Goal: Download file/media

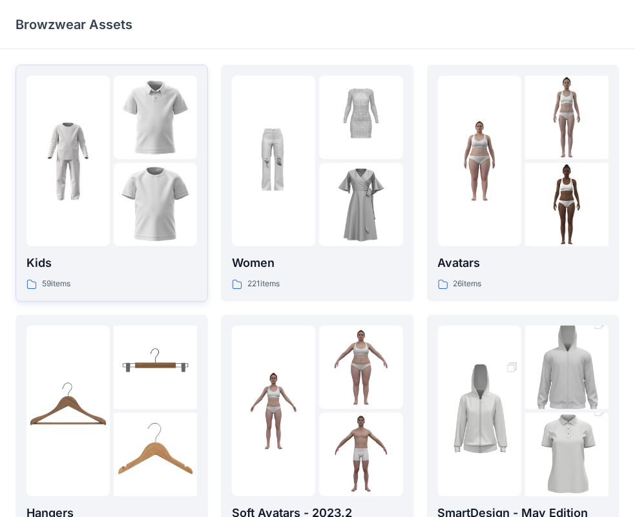
click at [59, 199] on img at bounding box center [67, 160] width 83 height 83
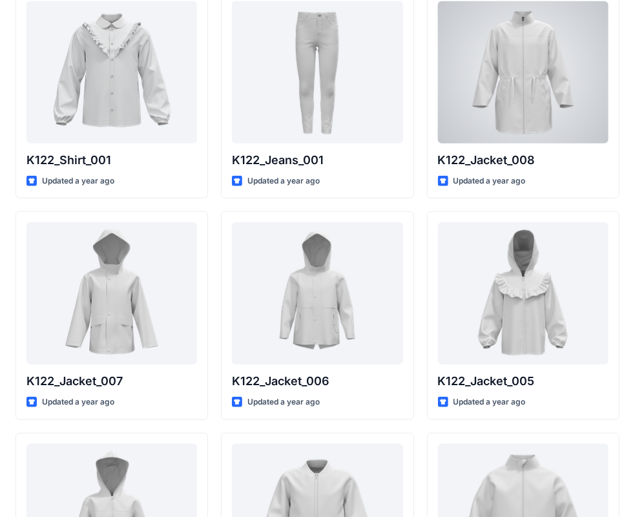
scroll to position [323, 0]
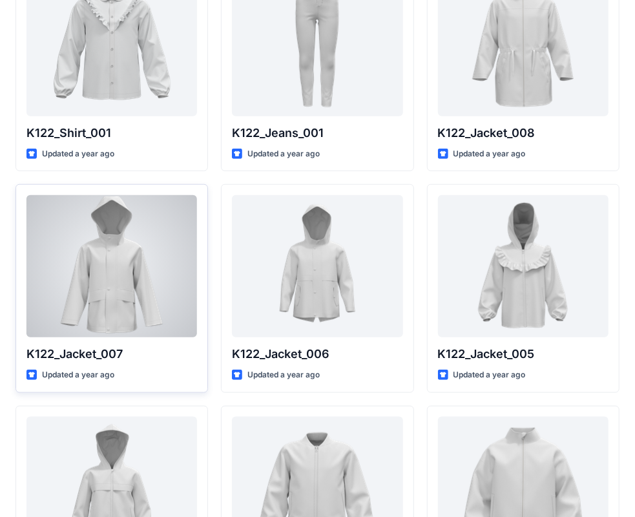
click at [120, 294] on div at bounding box center [111, 266] width 170 height 142
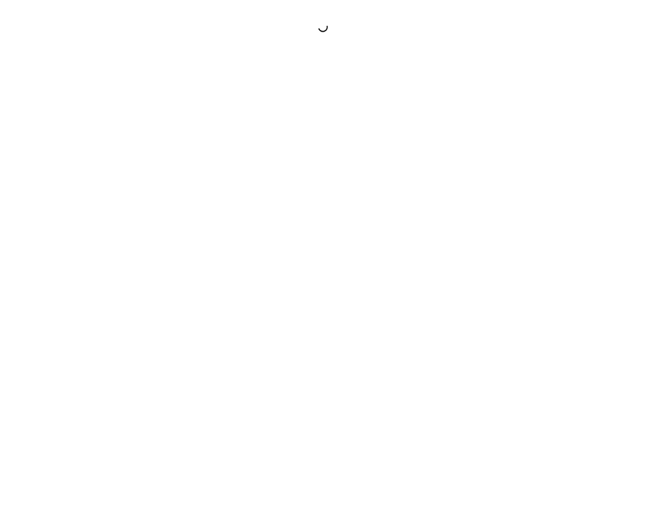
click at [120, 294] on div at bounding box center [323, 258] width 646 height 517
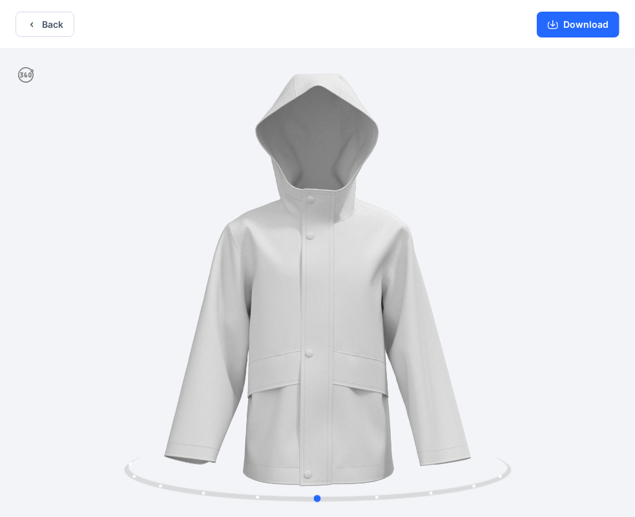
click at [457, 393] on div at bounding box center [317, 284] width 635 height 470
drag, startPoint x: 319, startPoint y: 498, endPoint x: 375, endPoint y: 491, distance: 55.9
click at [375, 491] on icon at bounding box center [319, 481] width 391 height 48
click at [39, 26] on button "Back" at bounding box center [44, 24] width 59 height 25
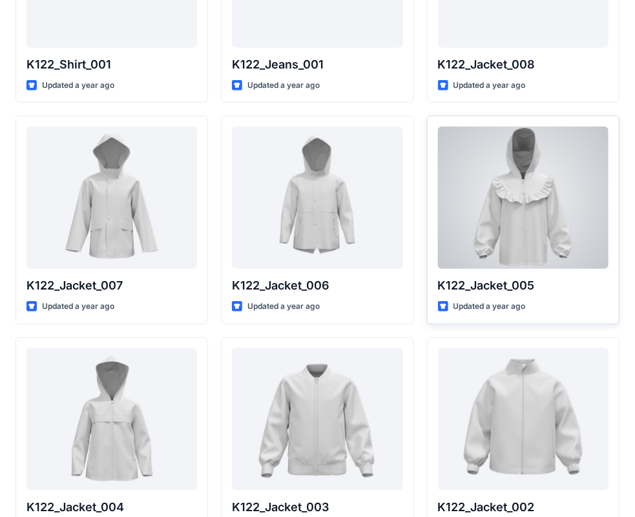
scroll to position [480, 0]
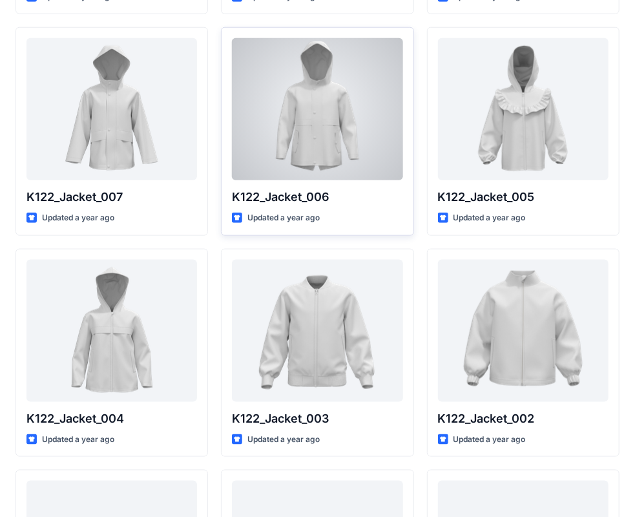
click at [347, 133] on div at bounding box center [317, 109] width 170 height 142
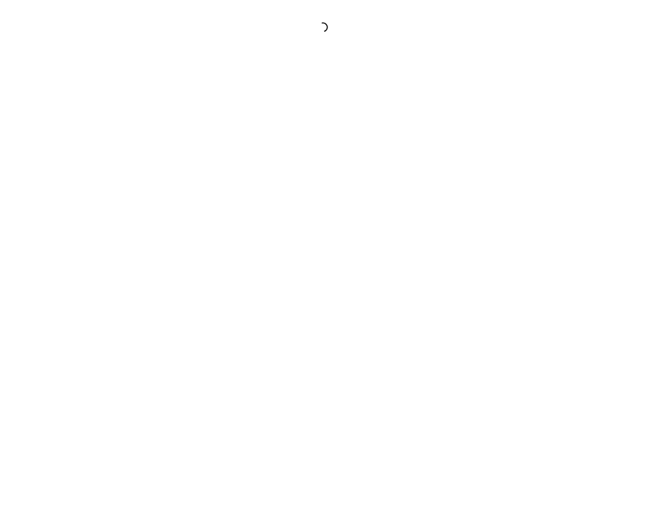
click at [347, 133] on div at bounding box center [323, 258] width 646 height 517
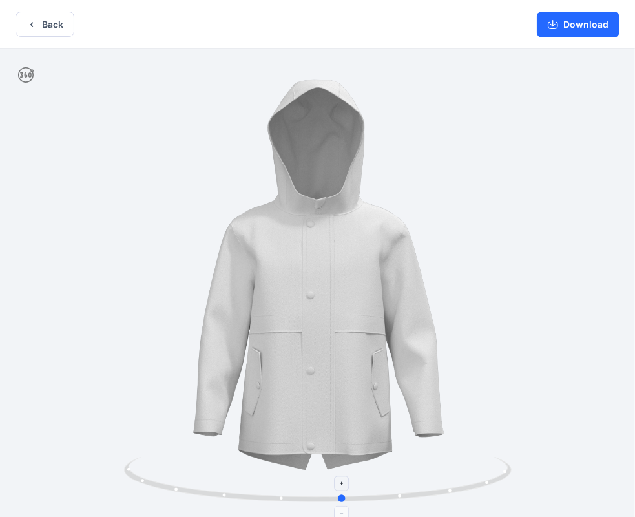
drag, startPoint x: 316, startPoint y: 498, endPoint x: 341, endPoint y: 501, distance: 25.3
click at [341, 501] on circle at bounding box center [342, 498] width 8 height 8
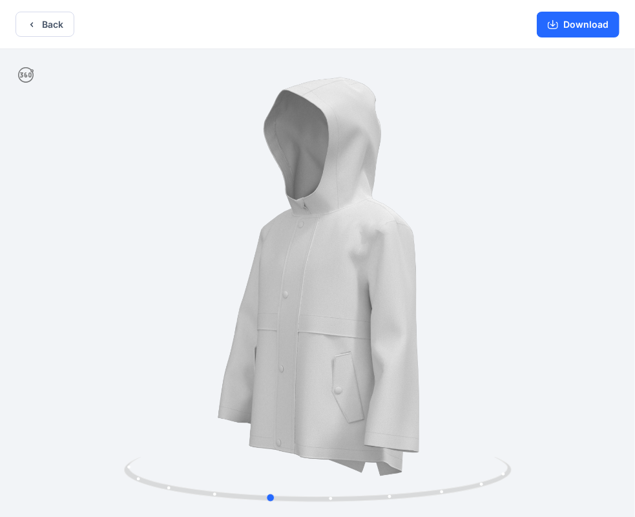
drag, startPoint x: 134, startPoint y: 391, endPoint x: 60, endPoint y: 391, distance: 73.6
click at [60, 391] on div at bounding box center [317, 284] width 635 height 470
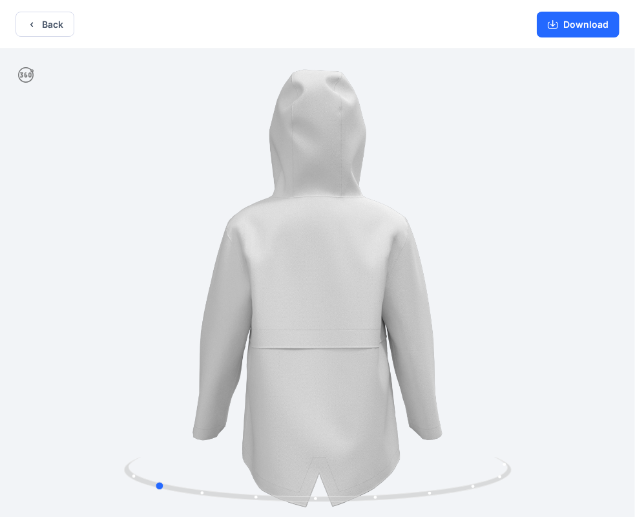
drag, startPoint x: 274, startPoint y: 498, endPoint x: 546, endPoint y: 469, distance: 274.0
click at [546, 469] on div at bounding box center [317, 284] width 635 height 470
click at [595, 23] on button "Download" at bounding box center [578, 25] width 83 height 26
click at [62, 19] on button "Back" at bounding box center [44, 24] width 59 height 25
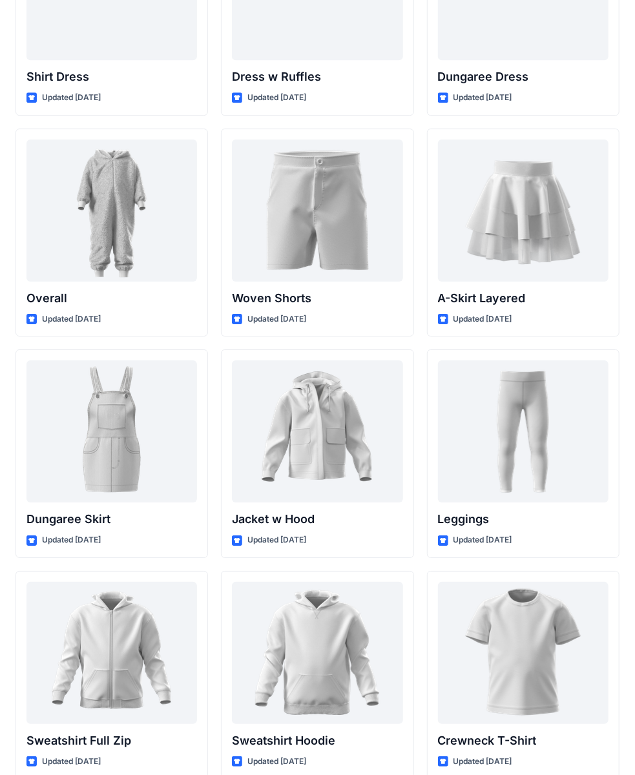
scroll to position [3581, 0]
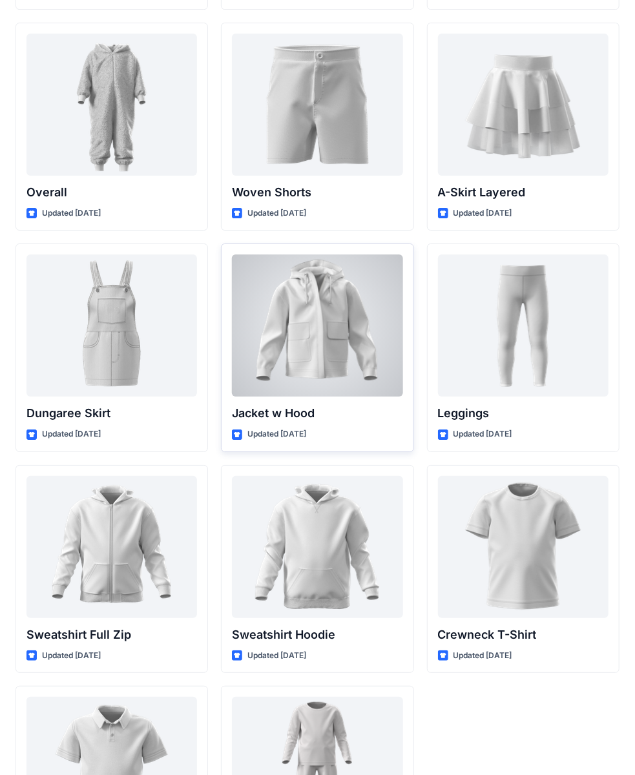
click at [298, 318] on div at bounding box center [317, 325] width 170 height 142
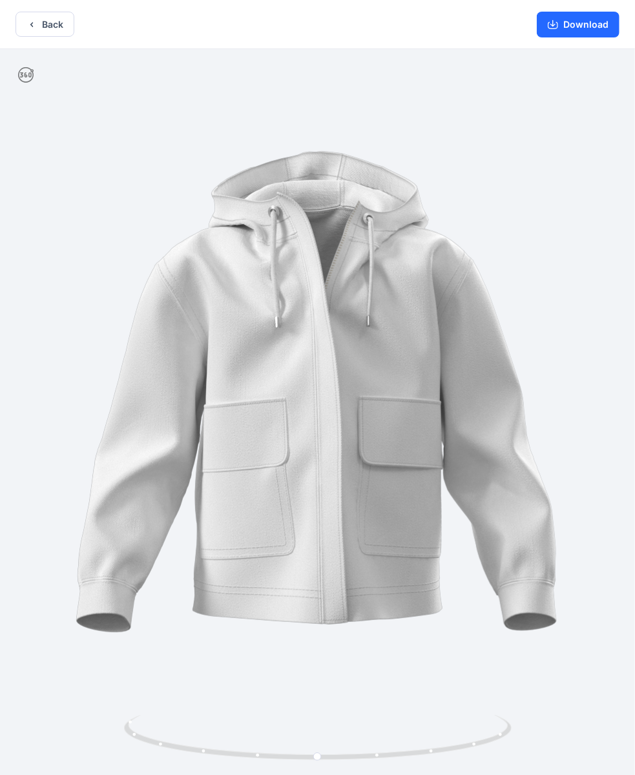
click at [307, 348] on div at bounding box center [317, 413] width 635 height 728
click at [572, 36] on button "Download" at bounding box center [578, 25] width 83 height 26
